Goal: Learn about a topic

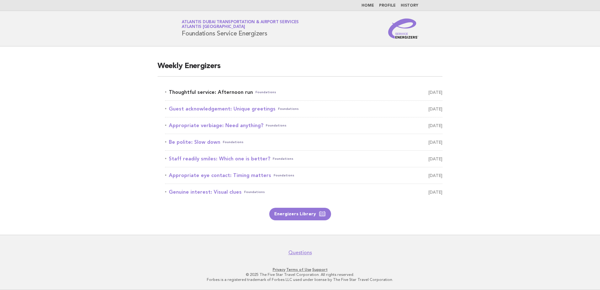
click at [235, 93] on link "Thoughtful service: Afternoon run Foundations October 14" at bounding box center [303, 92] width 277 height 9
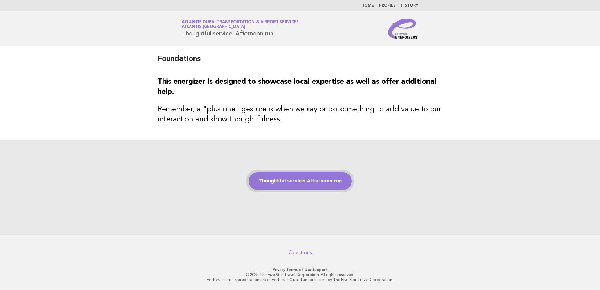
click at [300, 183] on link "Thoughtful service: Afternoon run" at bounding box center [300, 181] width 103 height 18
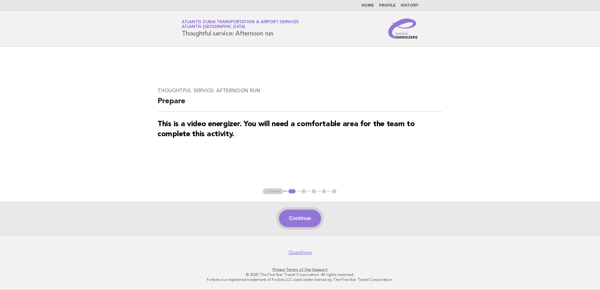
click at [300, 219] on button "Continue" at bounding box center [300, 219] width 42 height 18
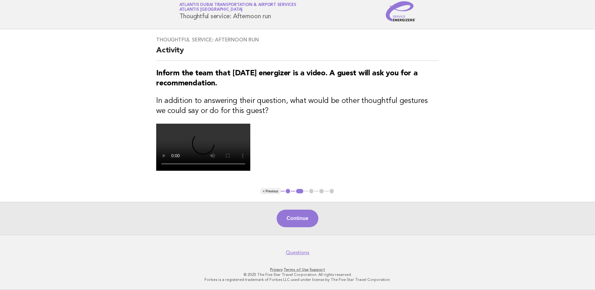
scroll to position [63, 0]
click at [213, 171] on video at bounding box center [203, 147] width 94 height 47
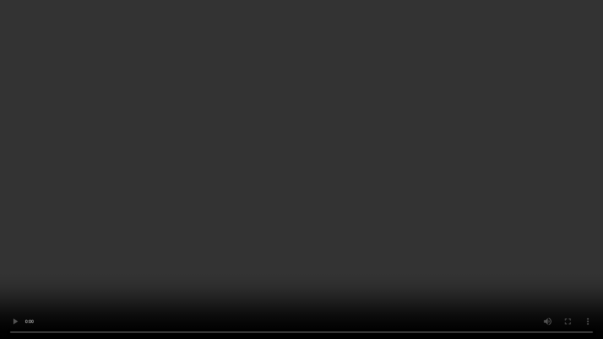
click at [294, 194] on video at bounding box center [301, 169] width 603 height 339
click at [296, 195] on video at bounding box center [301, 169] width 603 height 339
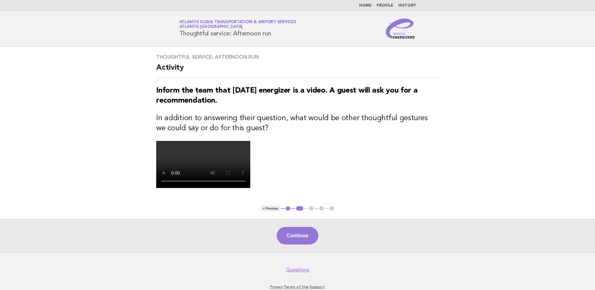
click at [534, 71] on main "Thoughtful service: Afternoon run Activity Inform the team that today's energiz…" at bounding box center [297, 149] width 595 height 206
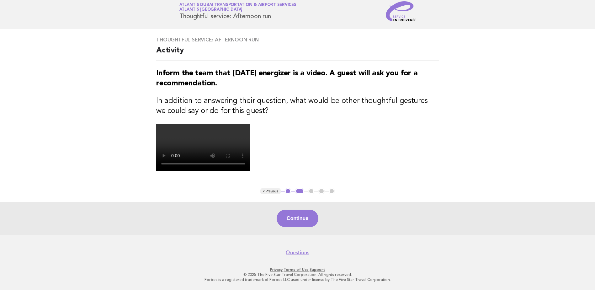
scroll to position [63, 0]
